Goal: Transaction & Acquisition: Purchase product/service

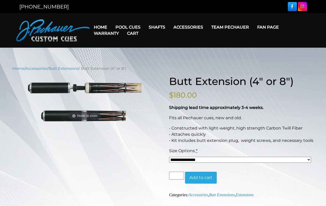
click at [132, 33] on link "Cart" at bounding box center [133, 33] width 20 height 13
select select "*****"
click at [201, 178] on button "Add to cart" at bounding box center [201, 178] width 32 height 12
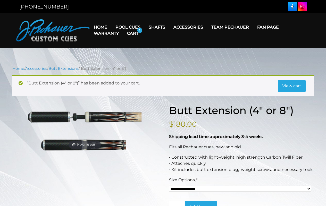
click at [291, 86] on link "View cart" at bounding box center [292, 86] width 28 height 12
